Goal: Check status

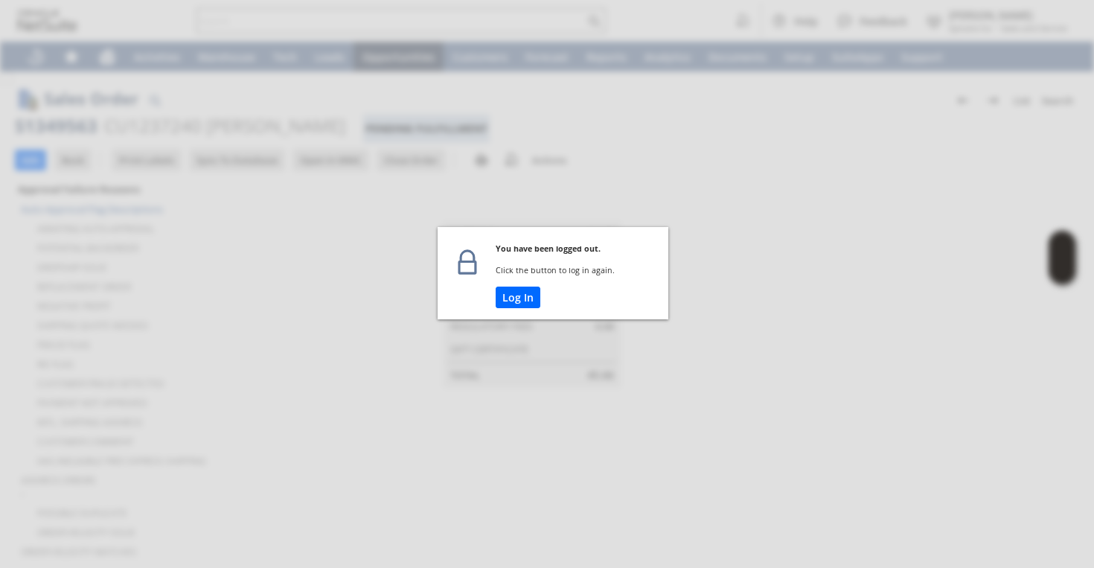
click at [502, 298] on button "Log In" at bounding box center [517, 297] width 45 height 22
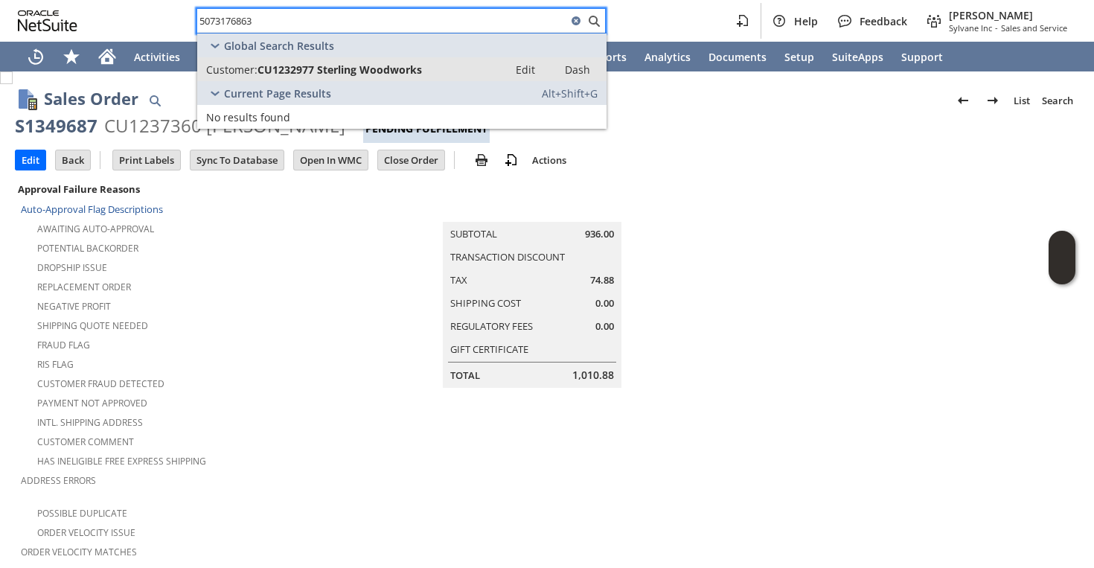
type input "5073176863"
click at [364, 66] on span "CU1232977 Sterling Woodworks" at bounding box center [339, 69] width 164 height 14
